Goal: Task Accomplishment & Management: Complete application form

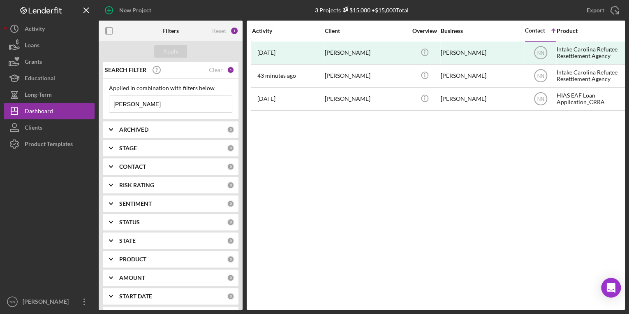
drag, startPoint x: 195, startPoint y: 107, endPoint x: 136, endPoint y: 107, distance: 59.2
click at [136, 107] on input "[PERSON_NAME]" at bounding box center [170, 104] width 122 height 16
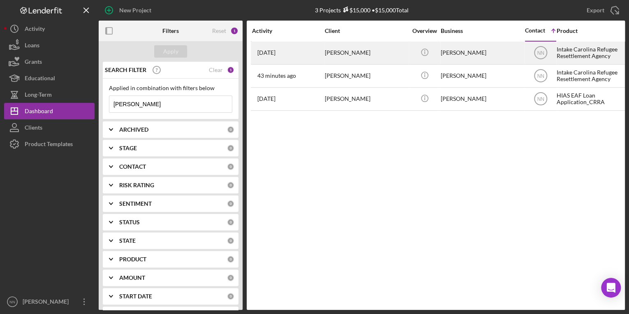
click at [346, 58] on div "[PERSON_NAME]" at bounding box center [366, 53] width 82 height 22
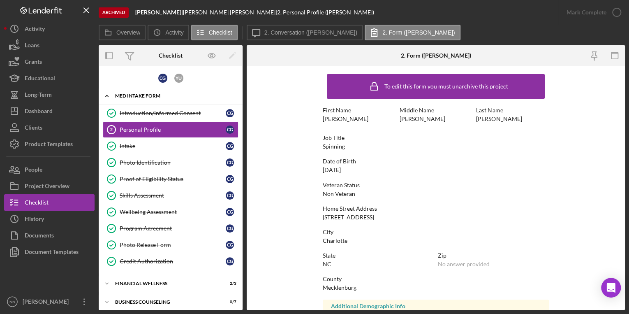
click at [119, 97] on div "Icon/Expander MED Intake Form 9 / 10" at bounding box center [171, 96] width 144 height 17
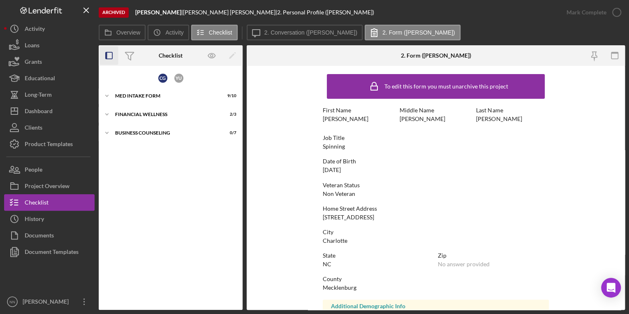
click at [110, 55] on icon "button" at bounding box center [109, 55] width 18 height 18
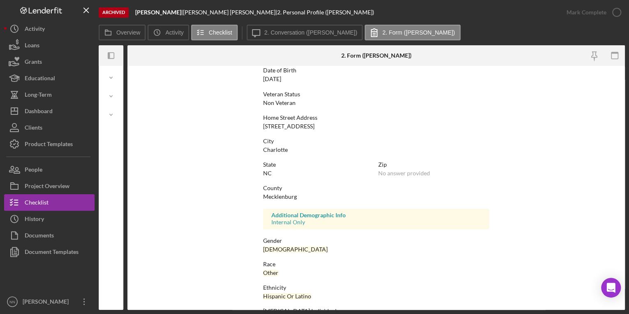
scroll to position [140, 0]
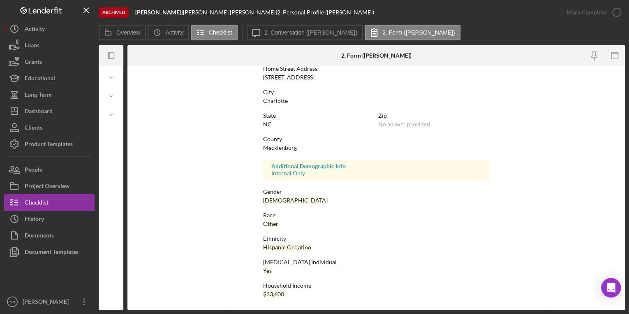
click at [117, 56] on div at bounding box center [119, 55] width 8 height 21
click at [109, 54] on icon "button" at bounding box center [109, 55] width 2 height 7
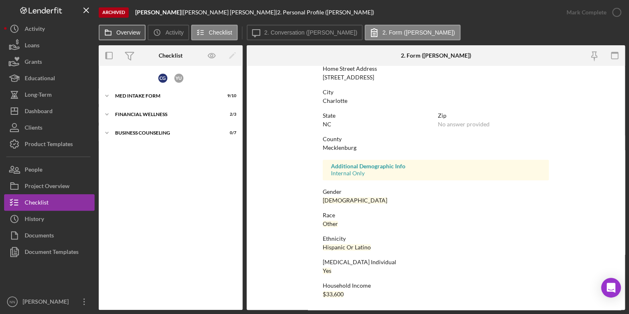
click at [123, 31] on label "Overview" at bounding box center [128, 32] width 24 height 7
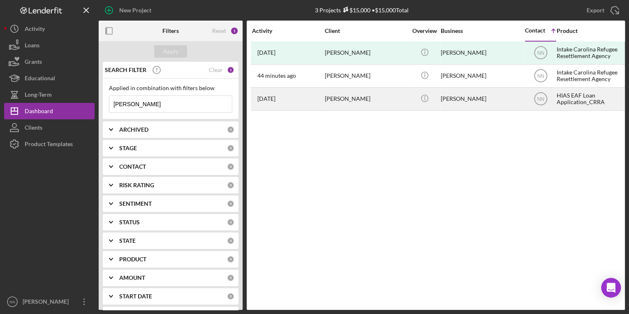
click at [355, 104] on div "[PERSON_NAME]" at bounding box center [366, 99] width 82 height 22
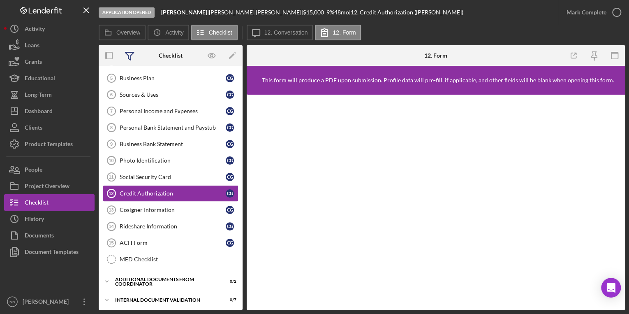
scroll to position [85, 0]
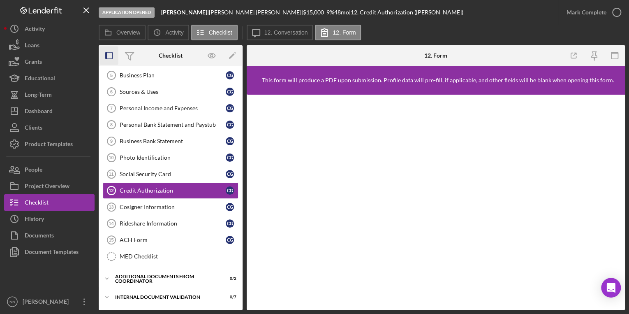
click at [110, 55] on icon "button" at bounding box center [109, 55] width 18 height 18
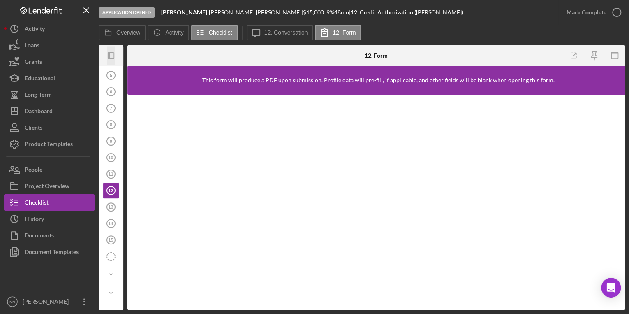
click at [111, 54] on icon "Icon/Panel Side Expand" at bounding box center [111, 55] width 18 height 18
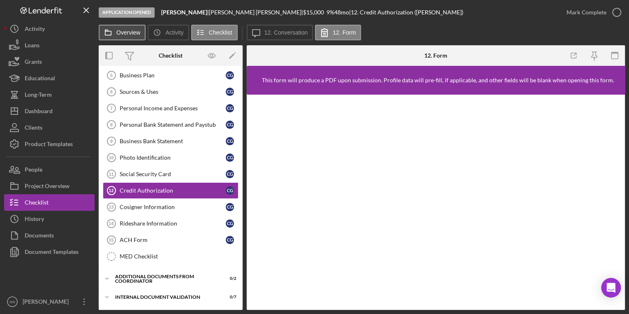
click at [125, 32] on label "Overview" at bounding box center [128, 32] width 24 height 7
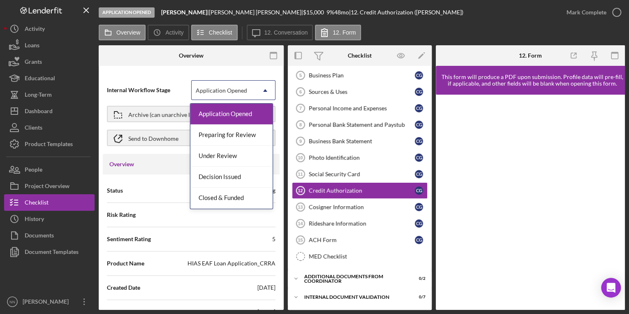
click at [244, 97] on div "Application Opened" at bounding box center [224, 90] width 64 height 19
click at [160, 72] on div "Internal Workflow Stage 5 results available. Use Up and Down to choose options,…" at bounding box center [191, 190] width 185 height 240
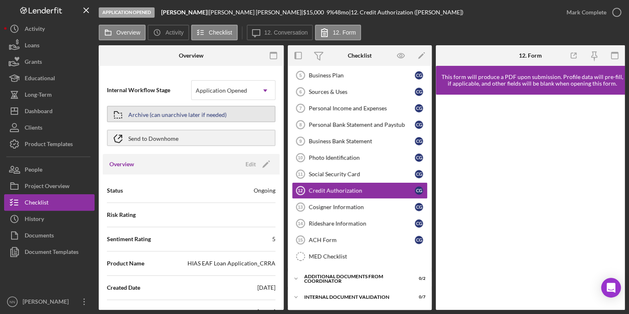
click at [199, 111] on div "Archive (can unarchive later if needed)" at bounding box center [177, 113] width 98 height 15
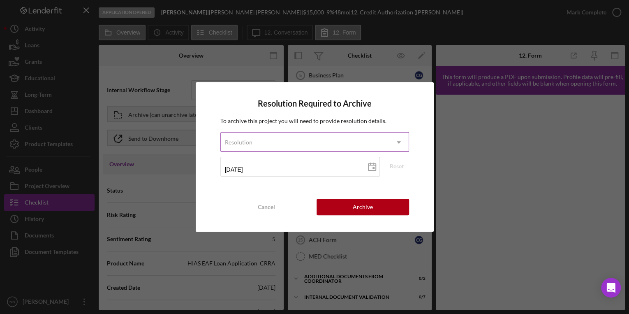
click at [254, 136] on div "Resolution" at bounding box center [305, 142] width 168 height 19
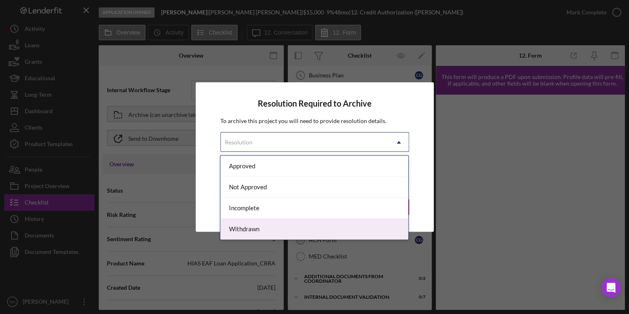
click at [254, 229] on div "Withdrawn" at bounding box center [314, 228] width 188 height 21
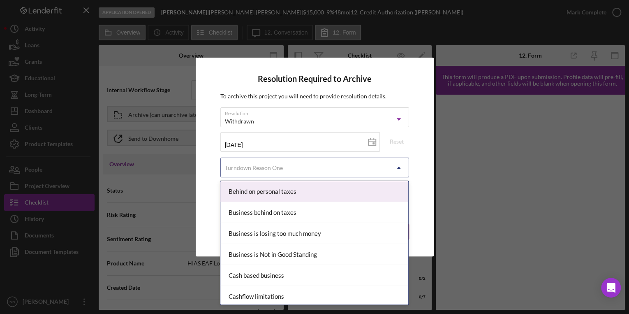
click at [296, 164] on div "Turndown Reason One" at bounding box center [305, 167] width 168 height 19
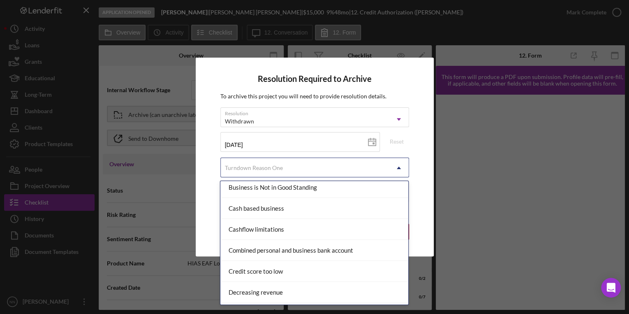
scroll to position [0, 0]
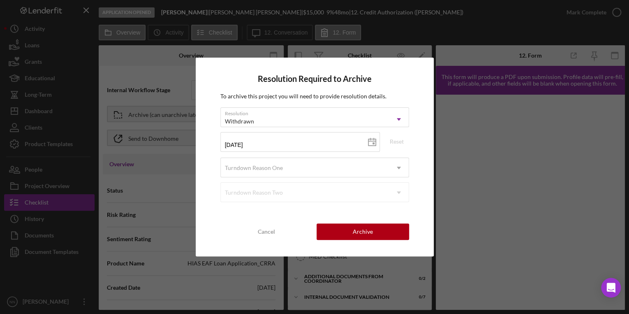
click at [426, 199] on div "Resolution Required to Archive To archive this project you will need to provide…" at bounding box center [315, 157] width 238 height 199
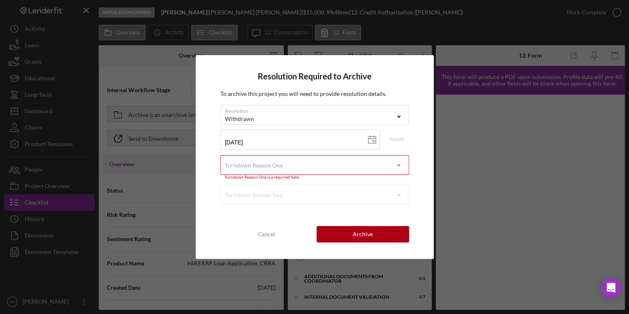
click at [346, 166] on div "Turndown Reason One" at bounding box center [305, 165] width 168 height 19
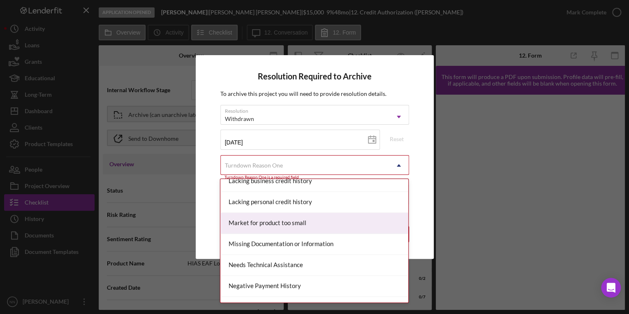
scroll to position [460, 0]
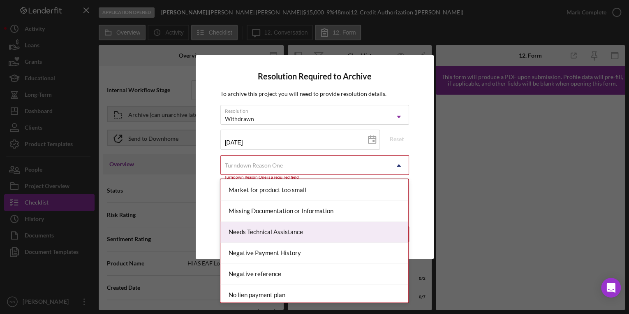
click at [280, 229] on div "Needs Technical Assistance" at bounding box center [314, 232] width 188 height 21
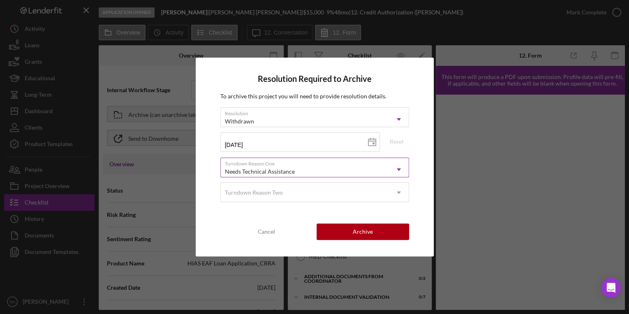
click at [299, 173] on div "Needs Technical Assistance" at bounding box center [305, 171] width 168 height 19
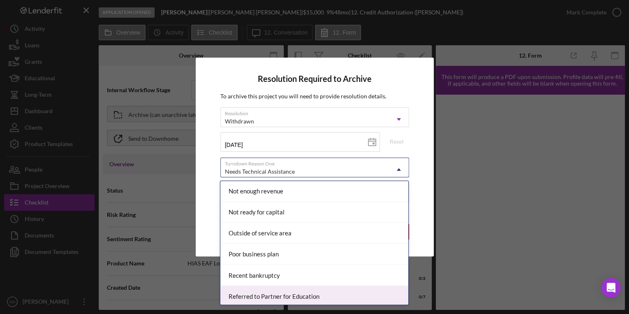
scroll to position [691, 0]
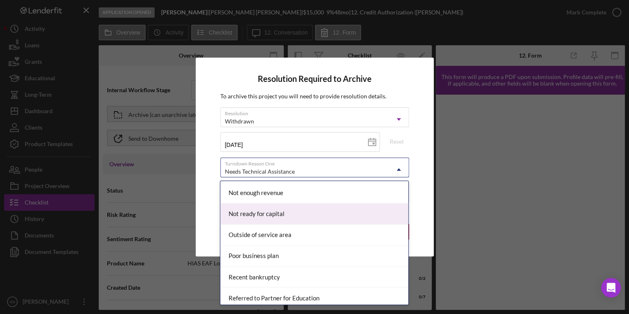
click at [289, 210] on div "Not ready for capital" at bounding box center [314, 213] width 188 height 21
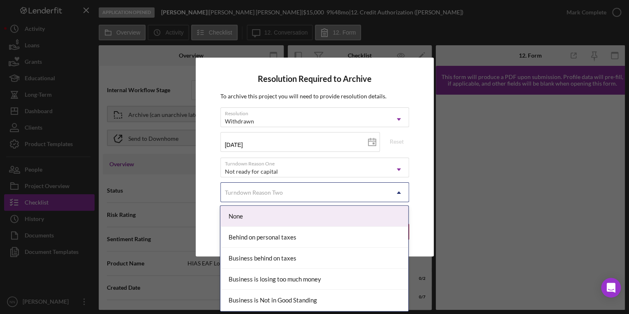
click at [289, 187] on div "Turndown Reason Two" at bounding box center [305, 192] width 168 height 19
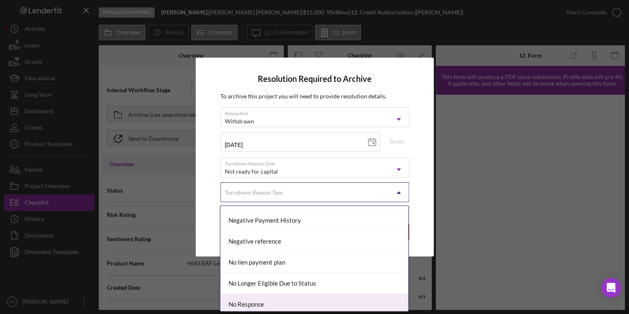
scroll to position [526, 0]
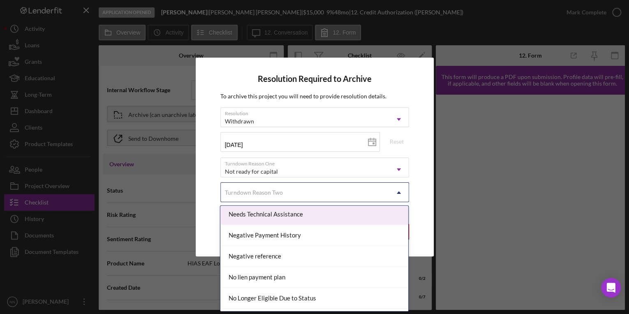
click at [271, 217] on div "Needs Technical Assistance" at bounding box center [314, 213] width 188 height 21
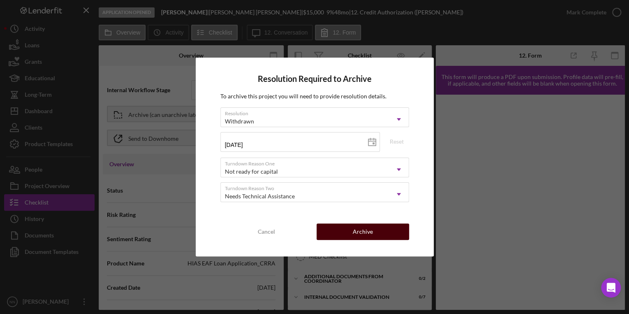
click at [343, 235] on button "Archive" at bounding box center [362, 231] width 92 height 16
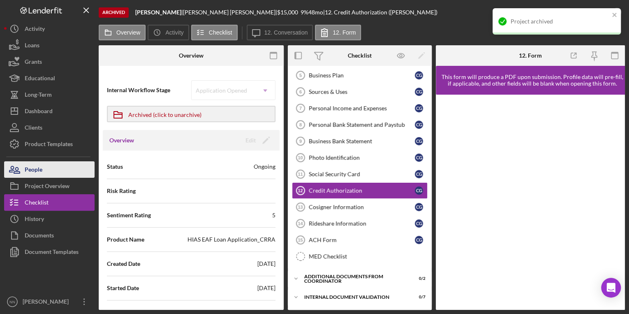
click at [53, 170] on button "People" at bounding box center [49, 169] width 90 height 16
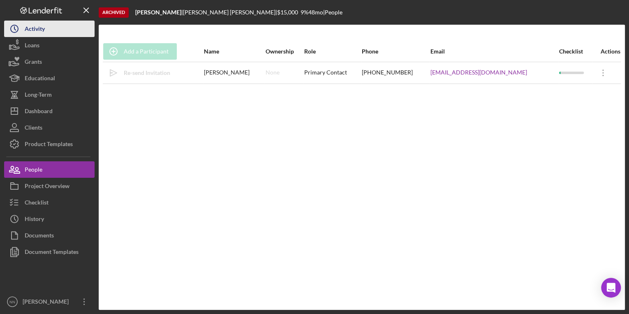
click at [53, 33] on button "Icon/History Activity" at bounding box center [49, 29] width 90 height 16
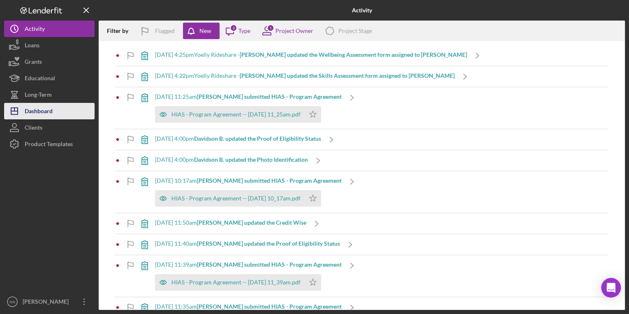
click at [51, 111] on div "Dashboard" at bounding box center [39, 112] width 28 height 18
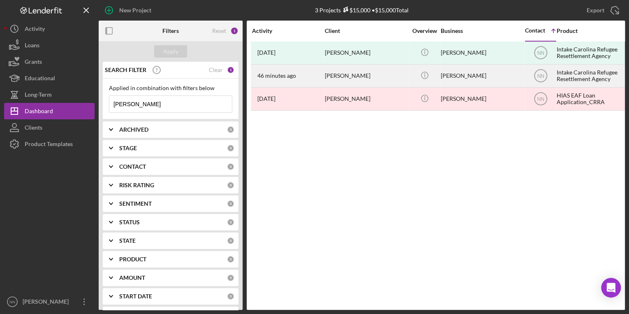
click at [368, 77] on div "[PERSON_NAME]" at bounding box center [366, 76] width 82 height 22
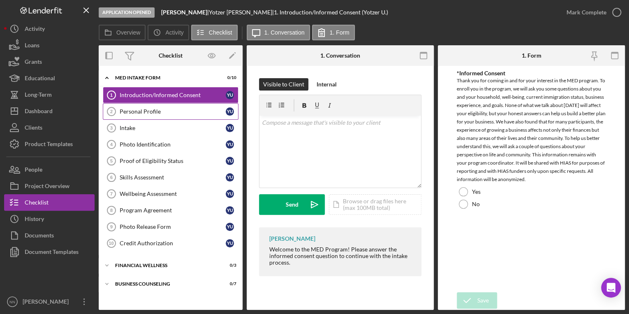
click at [165, 115] on link "Personal Profile 2 Personal Profile Y U" at bounding box center [171, 111] width 136 height 16
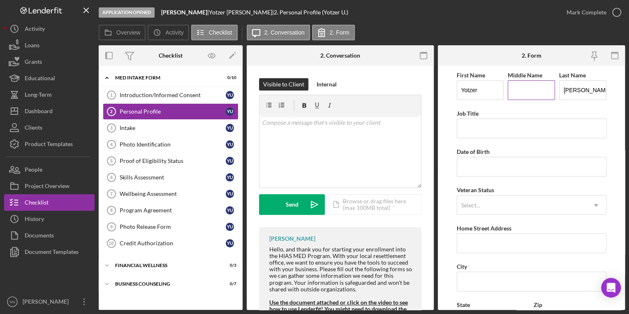
click at [532, 95] on input "Middle Name" at bounding box center [531, 90] width 47 height 20
click at [527, 92] on input "Middle Name" at bounding box center [531, 90] width 47 height 20
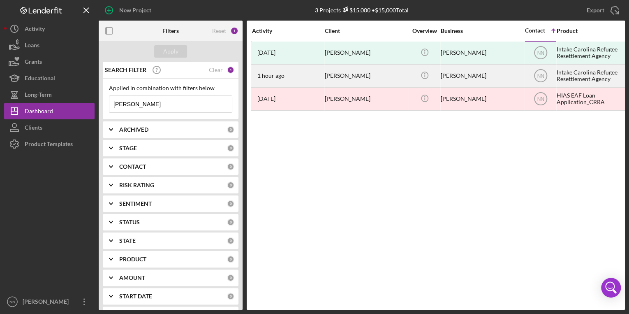
click at [360, 78] on div "[PERSON_NAME]" at bounding box center [366, 76] width 82 height 22
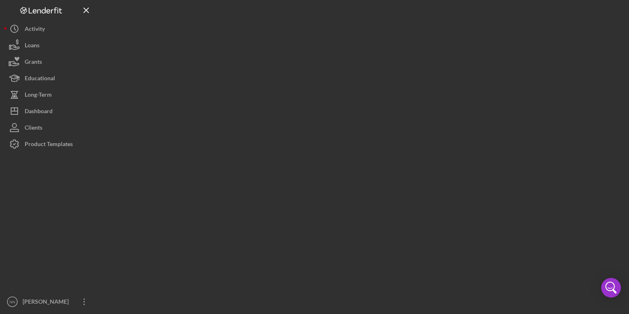
click at [360, 78] on div at bounding box center [362, 154] width 526 height 309
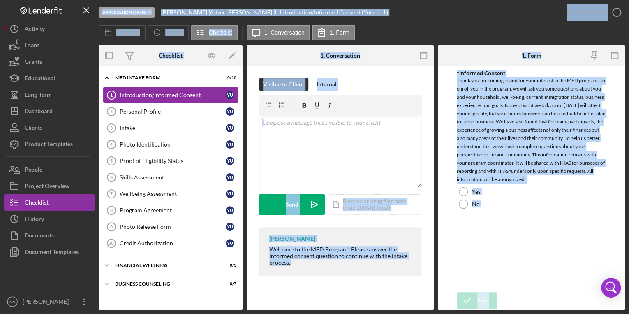
click at [525, 225] on div "*Informed Consent Thank you for coming in and for your interest in the MED prog…" at bounding box center [532, 179] width 150 height 218
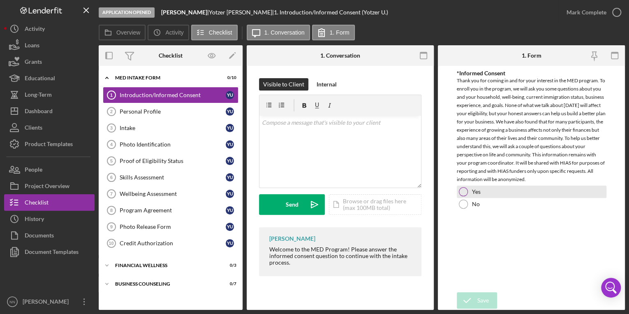
click at [473, 196] on div "Yes" at bounding box center [532, 191] width 150 height 12
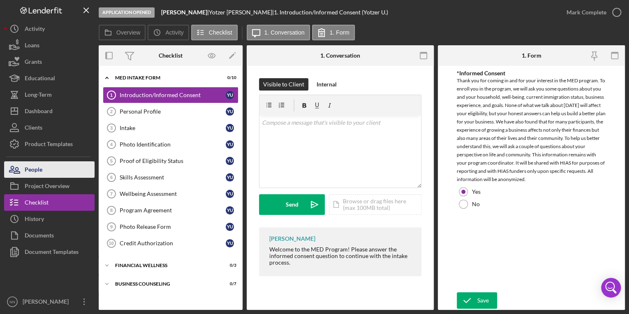
click at [51, 171] on button "People" at bounding box center [49, 169] width 90 height 16
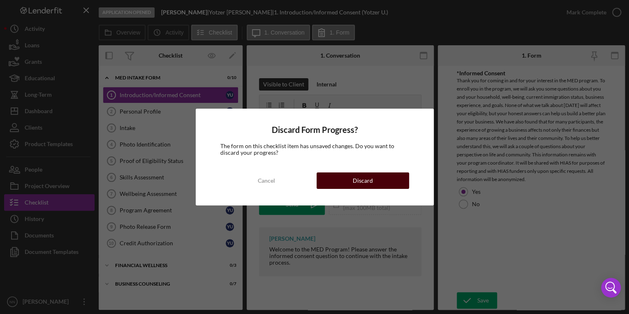
click at [357, 174] on div "Discard" at bounding box center [363, 180] width 20 height 16
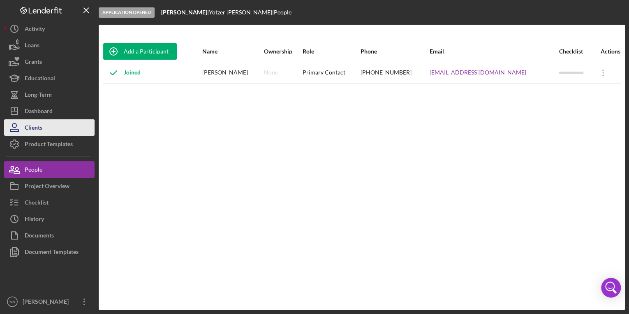
click at [46, 127] on button "Clients" at bounding box center [49, 127] width 90 height 16
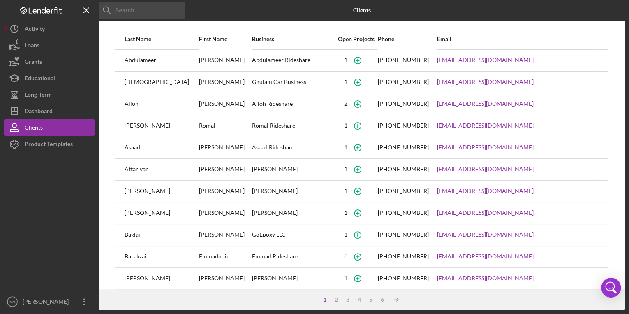
click at [144, 17] on input at bounding box center [142, 10] width 86 height 16
type input "Reza"
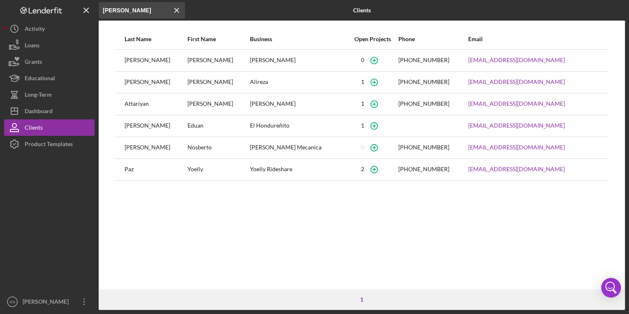
click at [285, 59] on div "Ali Reza Rideshare" at bounding box center [298, 60] width 97 height 21
click at [56, 111] on button "Icon/Dashboard Dashboard" at bounding box center [49, 111] width 90 height 16
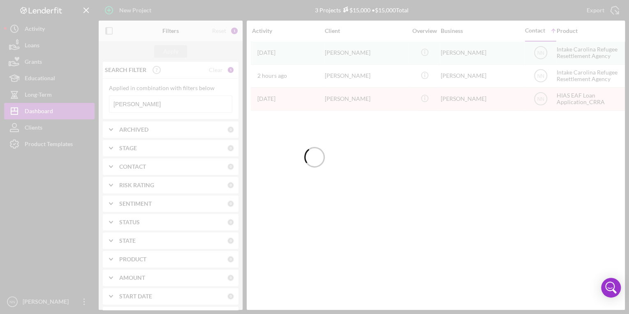
click at [150, 104] on div at bounding box center [314, 157] width 629 height 314
click at [136, 104] on input "[PERSON_NAME]" at bounding box center [170, 104] width 122 height 16
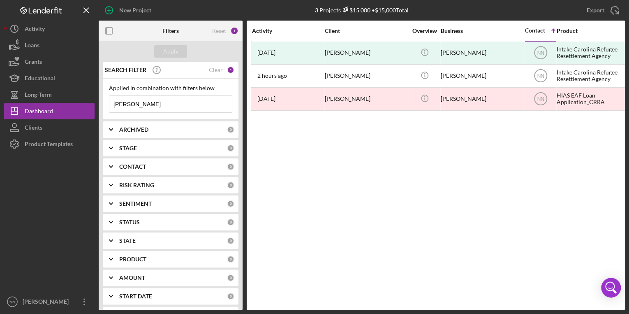
click at [136, 104] on input "[PERSON_NAME]" at bounding box center [170, 104] width 122 height 16
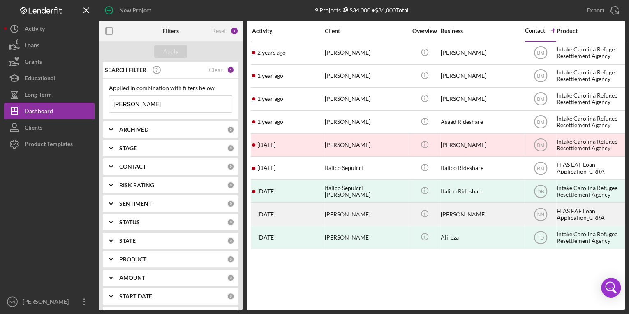
type input "Ali Reza"
click at [344, 216] on div "Ali Reza Mahdian" at bounding box center [366, 214] width 82 height 22
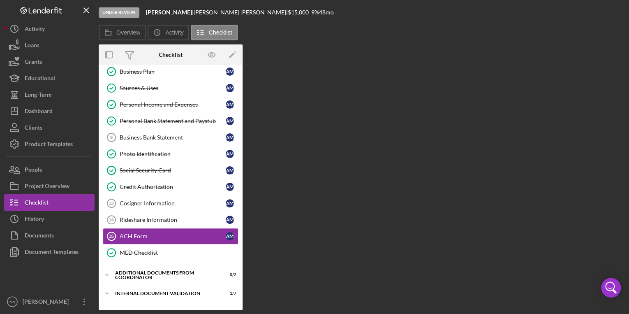
scroll to position [134, 0]
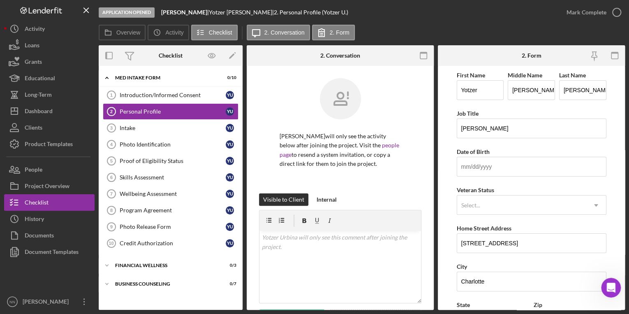
scroll to position [213, 0]
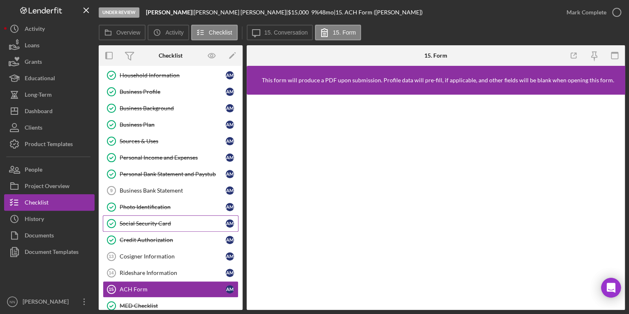
scroll to position [135, 0]
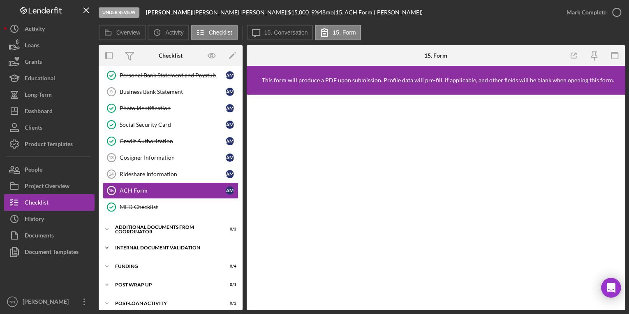
click at [145, 247] on div "Internal Document Validation" at bounding box center [173, 247] width 117 height 5
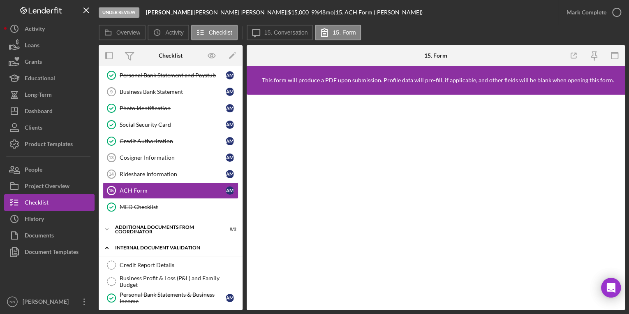
click at [145, 246] on div "Internal Document Validation" at bounding box center [173, 247] width 117 height 5
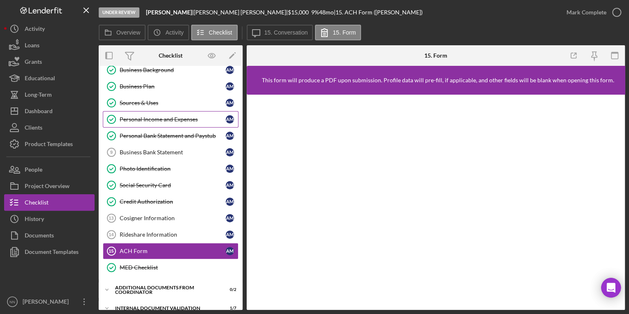
scroll to position [69, 0]
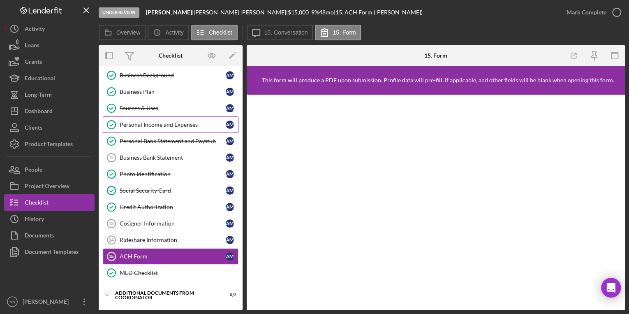
click at [166, 119] on link "Personal Income and Expenses Personal Income and Expenses A M" at bounding box center [171, 124] width 136 height 16
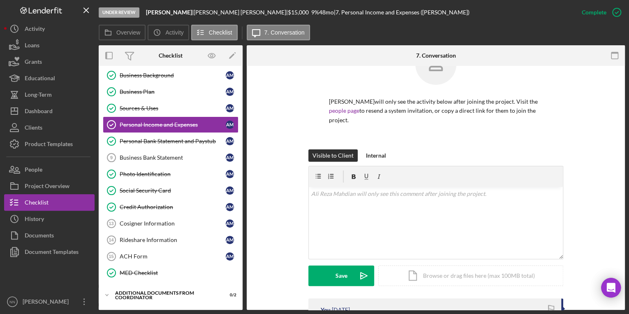
scroll to position [66, 0]
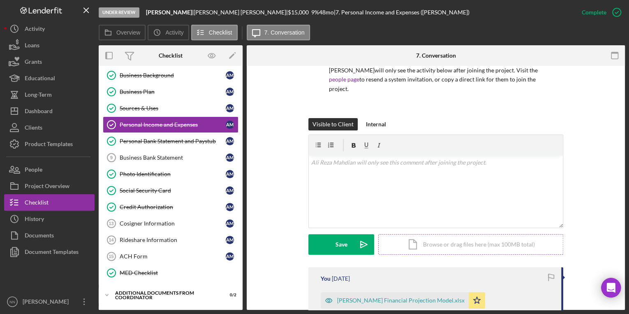
click at [429, 246] on div "Icon/Document Browse or drag files here (max 100MB total) Tap to choose files o…" at bounding box center [470, 244] width 185 height 21
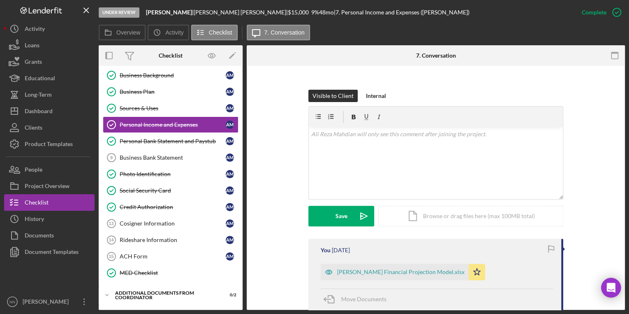
scroll to position [132, 0]
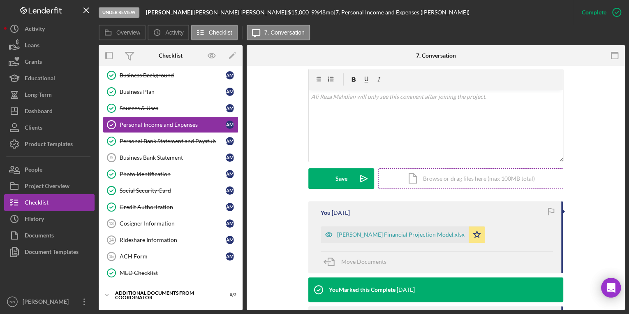
click at [443, 182] on div "Icon/Document Browse or drag files here (max 100MB total) Tap to choose files o…" at bounding box center [470, 178] width 185 height 21
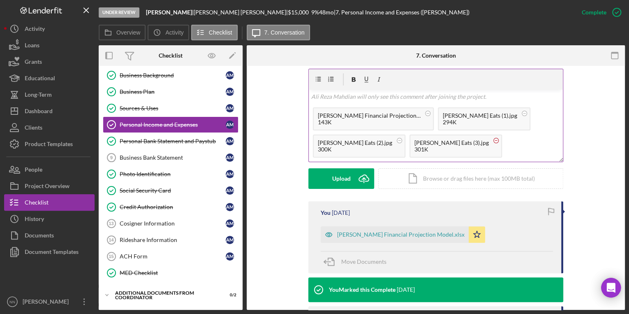
click at [494, 141] on circle at bounding box center [496, 140] width 5 height 5
click at [522, 114] on circle at bounding box center [524, 113] width 5 height 5
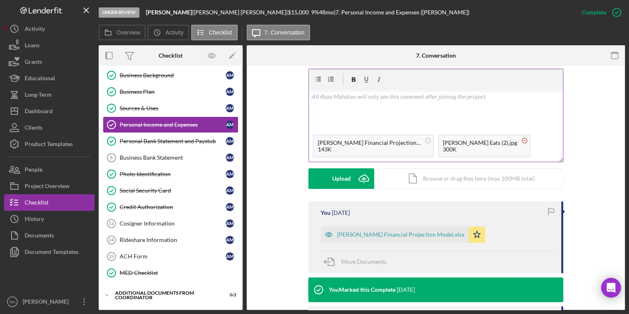
click at [522, 139] on circle at bounding box center [524, 140] width 5 height 5
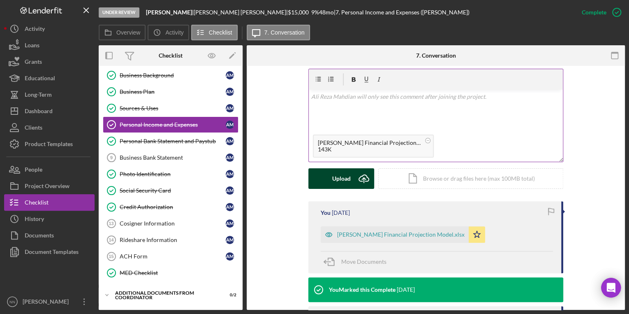
click at [324, 180] on button "Upload Icon/Upload" at bounding box center [341, 178] width 66 height 21
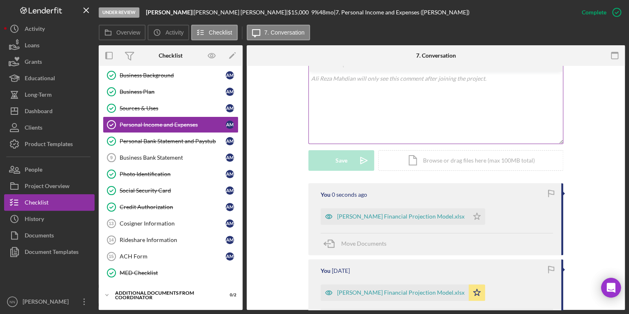
scroll to position [164, 0]
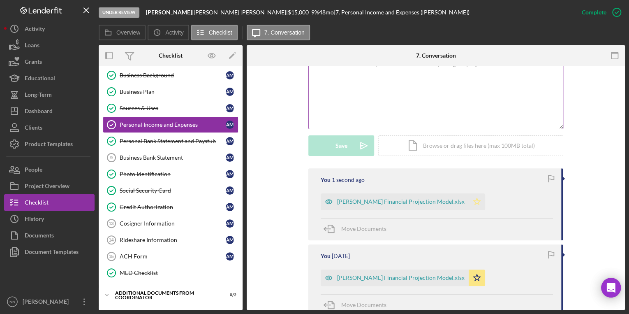
click at [469, 204] on icon "Icon/Star" at bounding box center [477, 201] width 16 height 16
click at [146, 258] on link "ACH Form 15 ACH Form A M" at bounding box center [171, 256] width 136 height 16
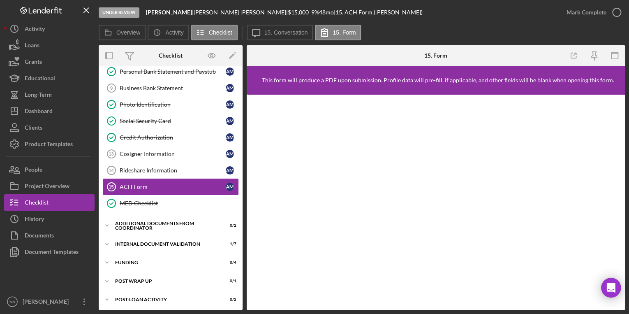
scroll to position [123, 0]
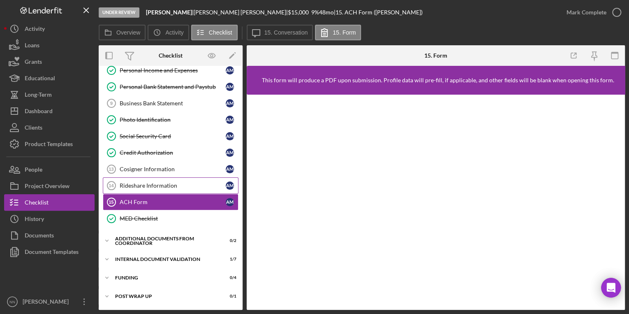
click at [153, 187] on link "Rideshare Information 14 Rideshare Information A M" at bounding box center [171, 185] width 136 height 16
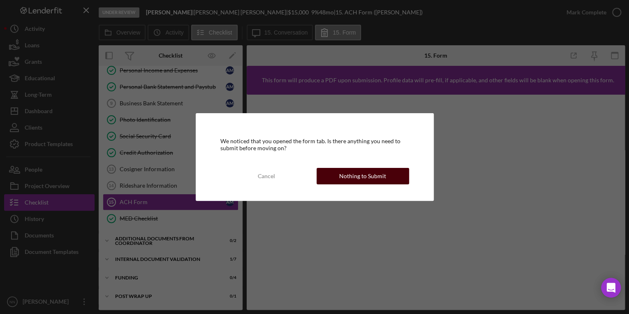
click at [379, 178] on div "Nothing to Submit" at bounding box center [362, 176] width 47 height 16
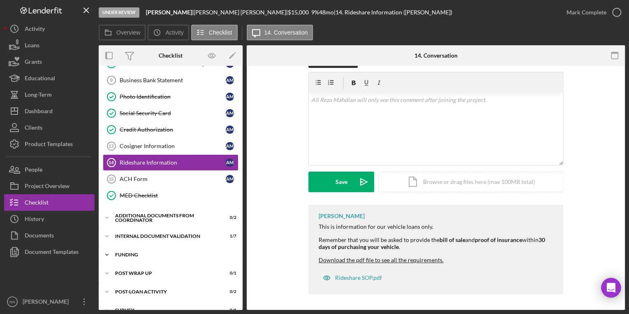
scroll to position [156, 0]
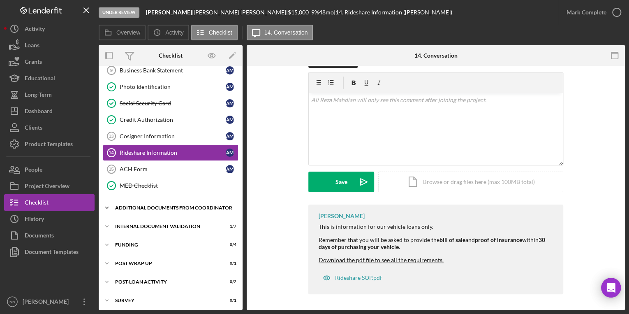
click at [145, 209] on div "Icon/Expander Additional Documents from Coordinator 0 / 2" at bounding box center [171, 207] width 144 height 16
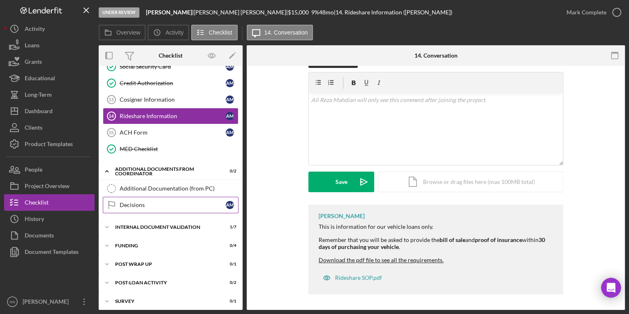
scroll to position [194, 0]
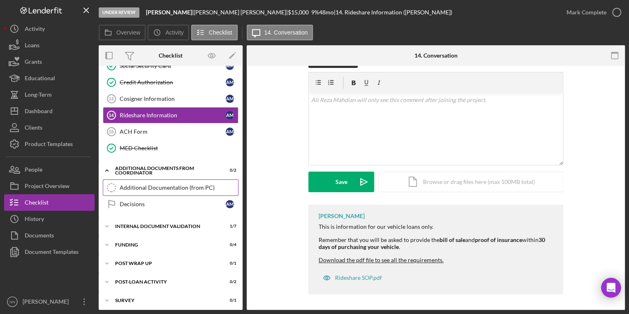
click at [164, 188] on link "Additional Documentation (from PC) Additional Documentation (from PC)" at bounding box center [171, 187] width 136 height 16
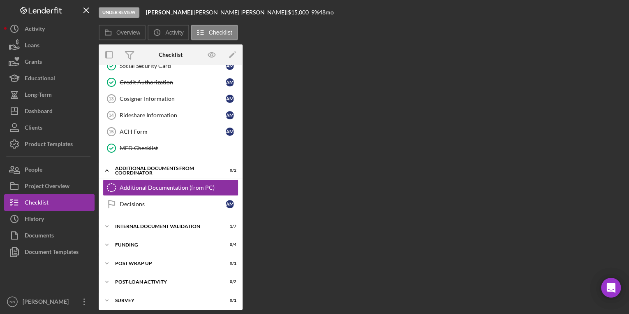
scroll to position [194, 0]
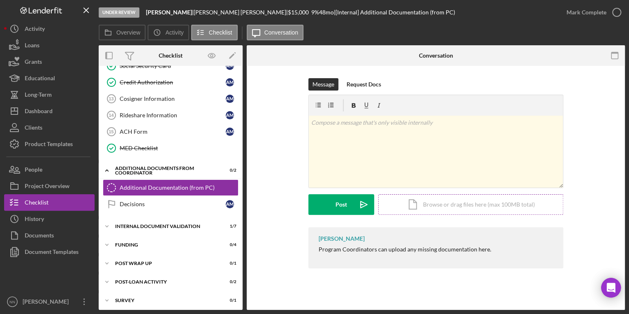
click at [480, 209] on div "Icon/Document Browse or drag files here (max 100MB total) Tap to choose files o…" at bounding box center [470, 204] width 185 height 21
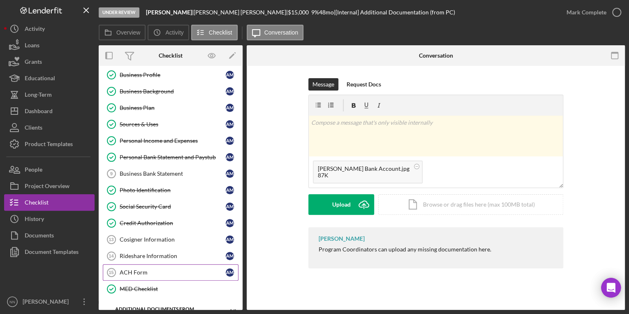
scroll to position [29, 0]
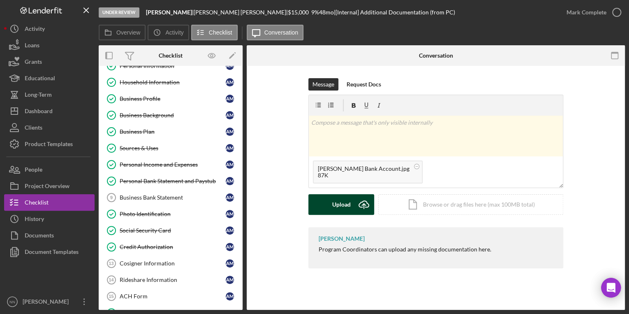
click at [334, 205] on div "Upload" at bounding box center [341, 204] width 18 height 21
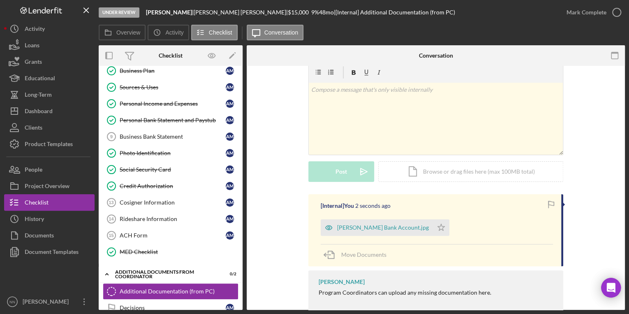
scroll to position [95, 0]
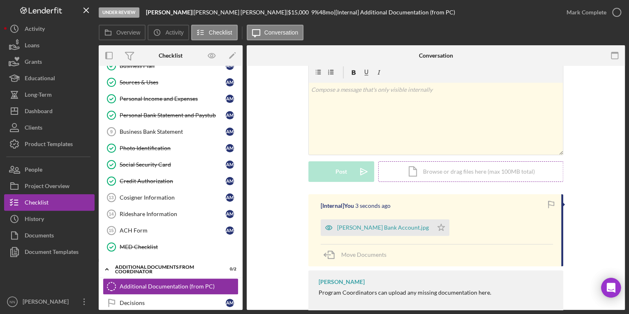
click at [439, 174] on div "Icon/Document Browse or drag files here (max 100MB total) Tap to choose files o…" at bounding box center [470, 171] width 185 height 21
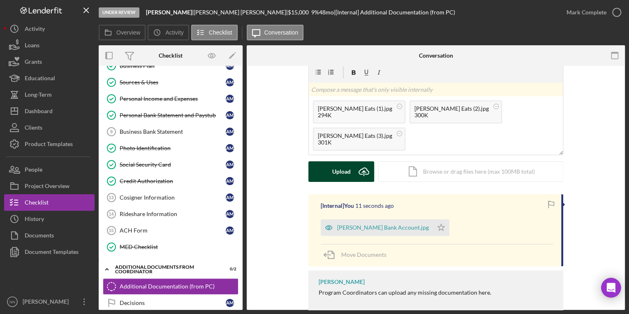
click at [338, 175] on div "Upload" at bounding box center [341, 171] width 18 height 21
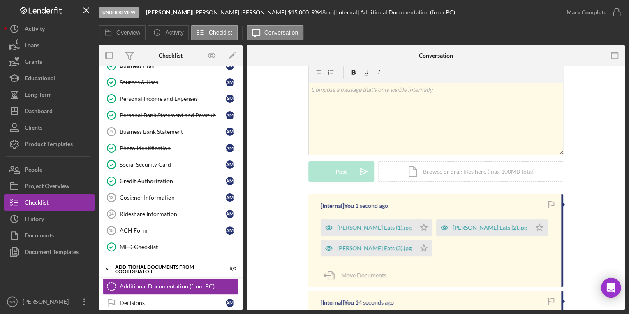
scroll to position [0, 0]
